Goal: Find specific page/section: Find specific page/section

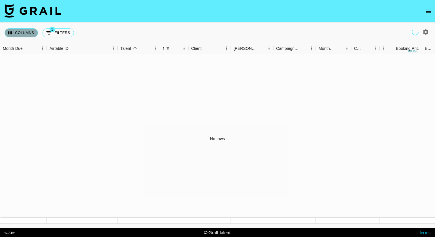
click at [16, 34] on button "Columns" at bounding box center [21, 32] width 33 height 9
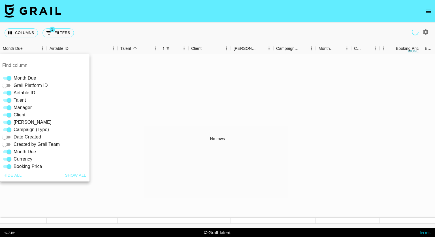
click at [17, 119] on span "Booker" at bounding box center [33, 122] width 38 height 7
click at [17, 119] on input "Booker" at bounding box center [9, 122] width 20 height 7
click at [17, 119] on span "Booker" at bounding box center [33, 122] width 38 height 7
click at [15, 119] on input "Booker" at bounding box center [4, 122] width 20 height 7
checkbox input "true"
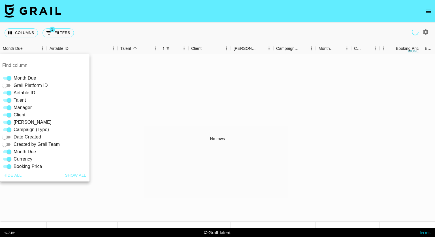
click at [213, 31] on div "Columns 1 Filters + Booking" at bounding box center [217, 33] width 435 height 20
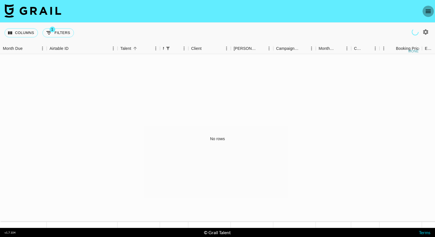
click at [427, 14] on icon "open drawer" at bounding box center [428, 11] width 7 height 7
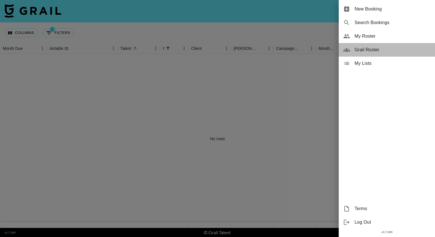
click at [357, 50] on span "Grail Roster" at bounding box center [392, 49] width 76 height 7
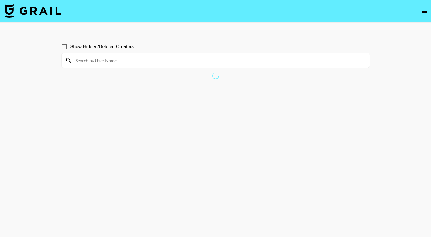
click at [177, 61] on input at bounding box center [219, 60] width 294 height 9
click at [177, 61] on input "ogjjo" at bounding box center [219, 60] width 294 height 9
type input "ogjjo"
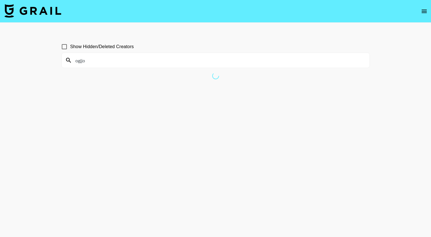
click at [203, 32] on main "Show Hidden/Deleted Creators ogjjo" at bounding box center [215, 132] width 431 height 219
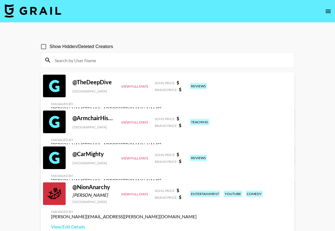
click at [74, 61] on input at bounding box center [170, 60] width 239 height 9
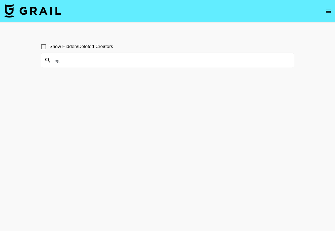
type input "o"
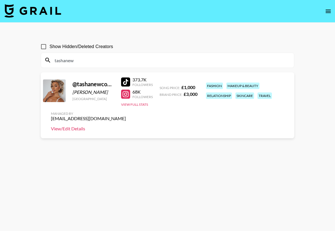
click at [75, 129] on link "View/Edit Details" at bounding box center [88, 129] width 75 height 6
click at [59, 59] on input "tashanew" at bounding box center [170, 60] width 239 height 9
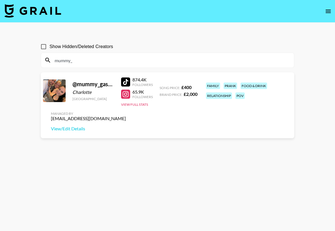
click at [66, 60] on input "mummy_" at bounding box center [170, 60] width 239 height 9
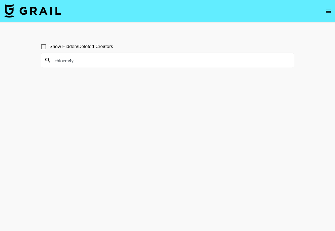
click at [54, 61] on input "chloem4y" at bounding box center [170, 60] width 239 height 9
type input "chloem4y"
click at [61, 61] on input "chloem4y" at bounding box center [170, 60] width 239 height 9
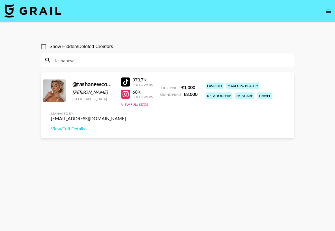
type input "tashanew"
click at [101, 80] on div "@ tashanewcombe Tasha Newcombe United Kingdom 373.7K Followers 68K Followers Vi…" at bounding box center [168, 105] width 254 height 66
click at [72, 58] on input "tashanew" at bounding box center [170, 60] width 239 height 9
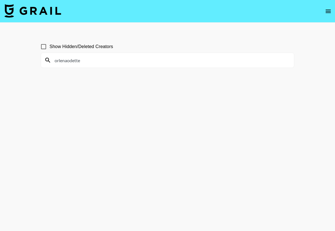
click at [78, 101] on section "Show Hidden/Deleted Creators orlenaodette" at bounding box center [168, 129] width 254 height 186
click at [76, 60] on input "orlenaodette" at bounding box center [170, 60] width 239 height 9
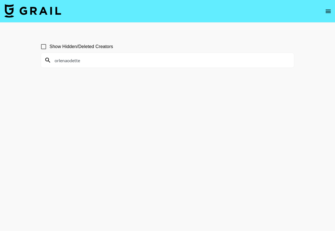
click at [76, 60] on input "orlenaodette" at bounding box center [170, 60] width 239 height 9
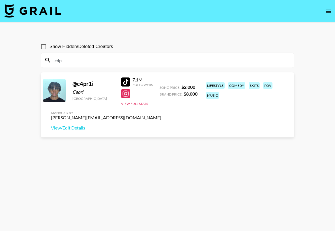
click at [61, 59] on input "c4p" at bounding box center [170, 60] width 239 height 9
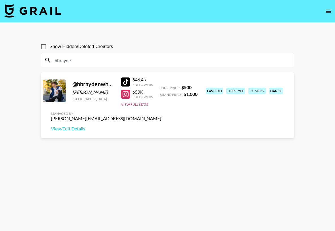
click at [73, 63] on input "bbrayde" at bounding box center [170, 60] width 239 height 9
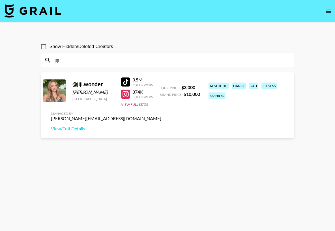
click at [63, 64] on input "jiji" at bounding box center [170, 60] width 239 height 9
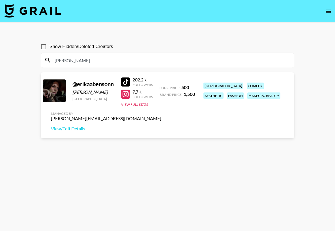
click at [63, 64] on input "benso" at bounding box center [170, 60] width 239 height 9
click at [59, 62] on input "benso" at bounding box center [170, 60] width 239 height 9
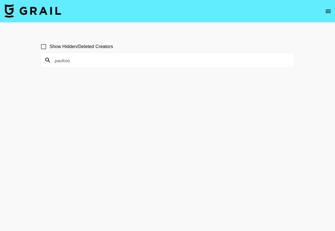
click at [66, 58] on input "paultoo" at bounding box center [170, 60] width 239 height 9
click at [66, 58] on input "summerxiriss" at bounding box center [170, 60] width 239 height 9
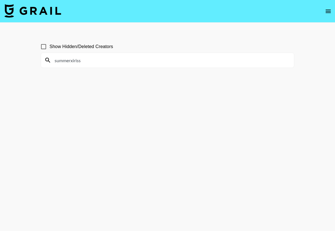
click at [66, 58] on input "summerxiriss" at bounding box center [170, 60] width 239 height 9
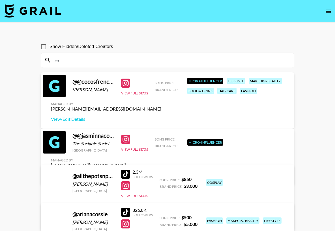
type input "c"
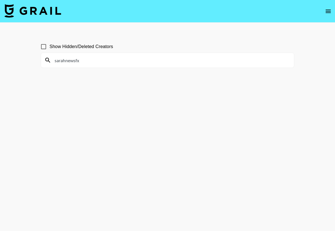
click at [66, 58] on input "sarahnewsfx" at bounding box center [170, 60] width 239 height 9
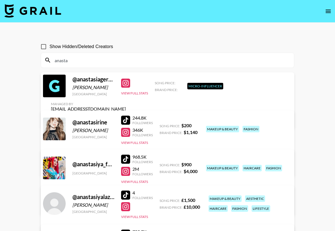
click at [66, 61] on input "anasta" at bounding box center [170, 60] width 239 height 9
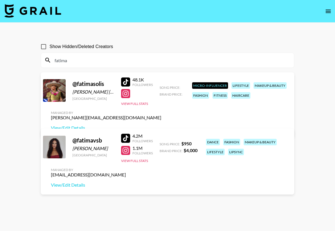
click at [59, 61] on input "fatima" at bounding box center [170, 60] width 239 height 9
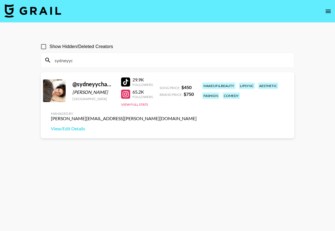
type input "sydneyyc"
drag, startPoint x: 78, startPoint y: 55, endPoint x: 155, endPoint y: 161, distance: 131.1
click at [155, 161] on section "Show Hidden/Deleted Creators sydneyyc @ sydneyychambers Sydney Chambers United …" at bounding box center [168, 129] width 254 height 186
click at [67, 129] on link "View/Edit Details" at bounding box center [124, 129] width 146 height 6
click at [82, 59] on input "sydneyyc" at bounding box center [170, 60] width 239 height 9
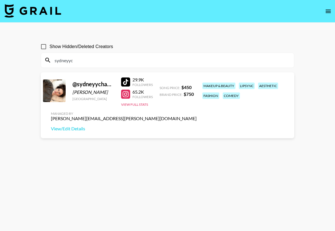
click at [82, 59] on input "sydneyyc" at bounding box center [170, 60] width 239 height 9
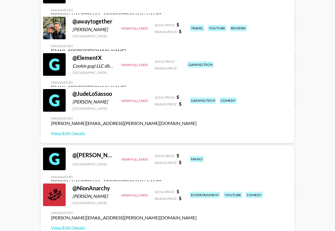
scroll to position [661, 0]
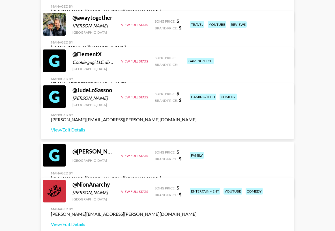
click at [195, 192] on div "entertainment" at bounding box center [205, 191] width 30 height 7
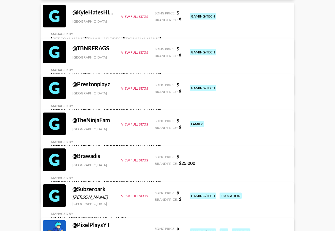
scroll to position [0, 0]
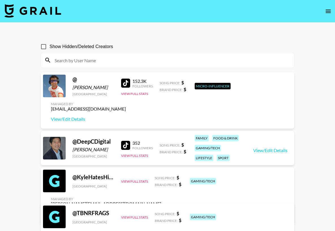
click at [65, 60] on input at bounding box center [170, 60] width 239 height 9
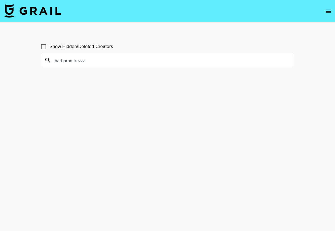
click at [72, 59] on input "barbaramirezzz" at bounding box center [170, 60] width 239 height 9
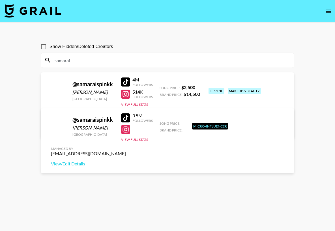
type input "samarais"
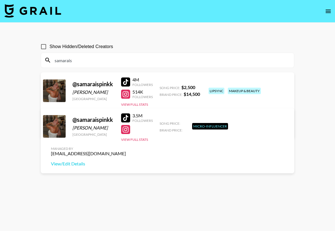
click at [89, 62] on input "samarais" at bounding box center [170, 60] width 239 height 9
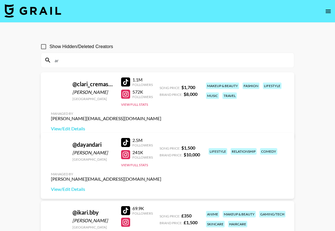
type input "a"
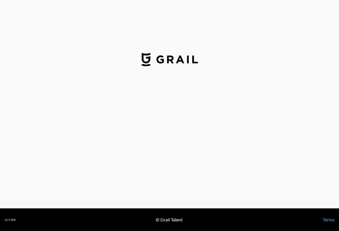
select select "GBP"
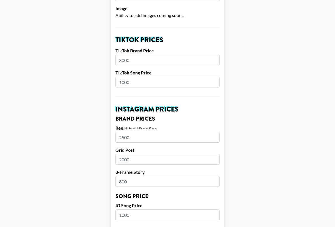
scroll to position [174, 0]
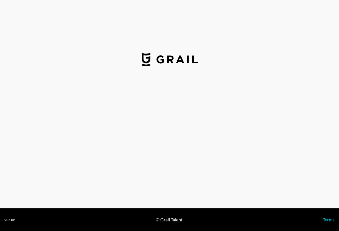
select select "USD"
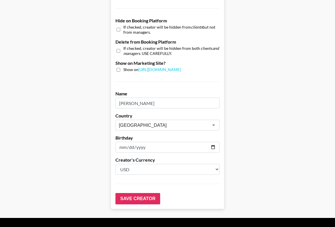
scroll to position [541, 0]
